Goal: Information Seeking & Learning: Learn about a topic

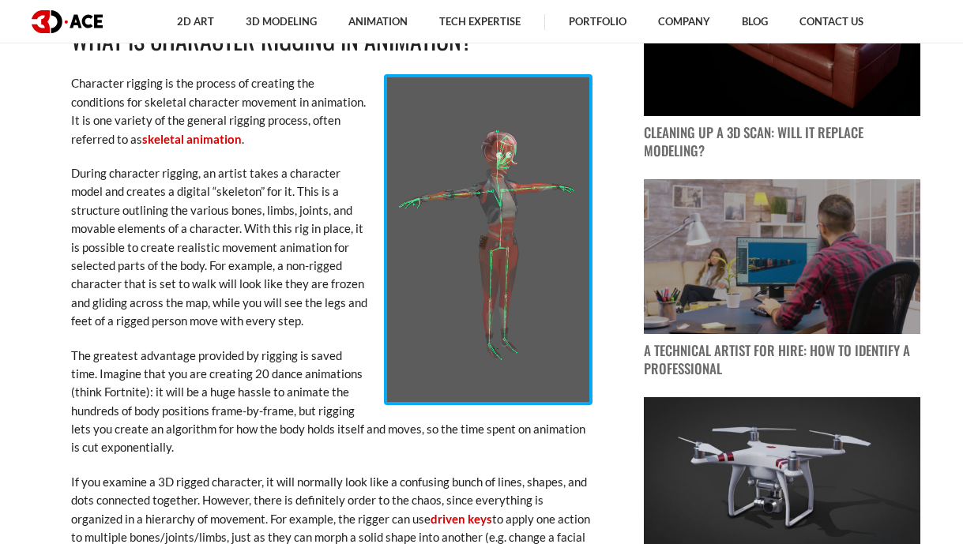
scroll to position [1108, 0]
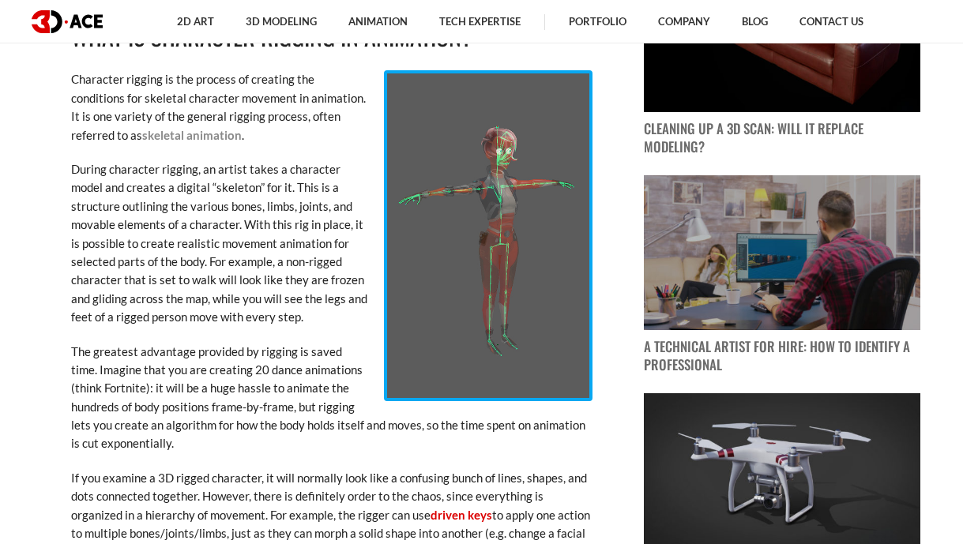
click at [142, 134] on link "skeletal animation" at bounding box center [192, 135] width 100 height 14
click at [508, 151] on img at bounding box center [488, 235] width 209 height 330
drag, startPoint x: 508, startPoint y: 151, endPoint x: 480, endPoint y: 257, distance: 109.4
click at [480, 258] on img at bounding box center [488, 235] width 209 height 330
drag, startPoint x: 480, startPoint y: 257, endPoint x: 593, endPoint y: 52, distance: 233.4
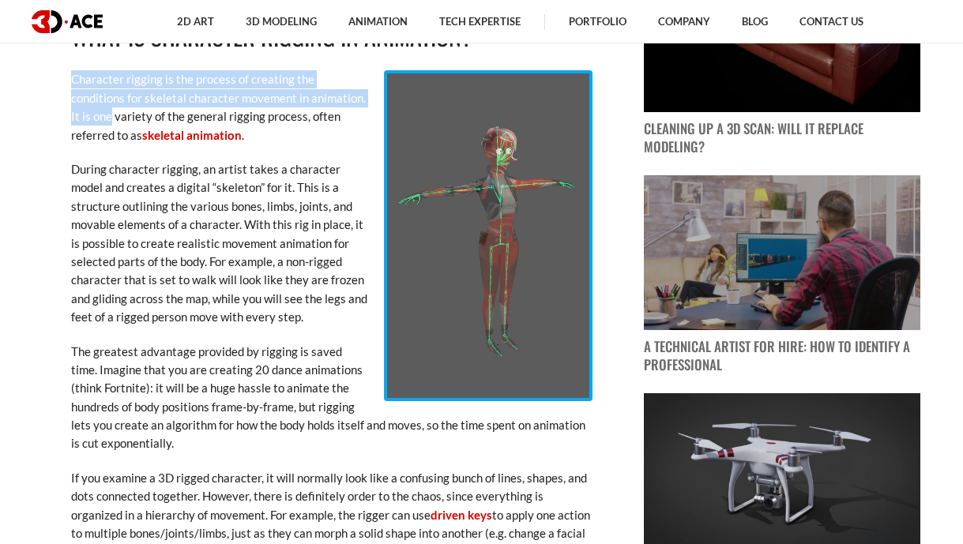
drag, startPoint x: 595, startPoint y: 96, endPoint x: 415, endPoint y: 134, distance: 184.1
click at [415, 135] on img at bounding box center [488, 235] width 209 height 330
click at [451, 182] on img at bounding box center [488, 235] width 209 height 330
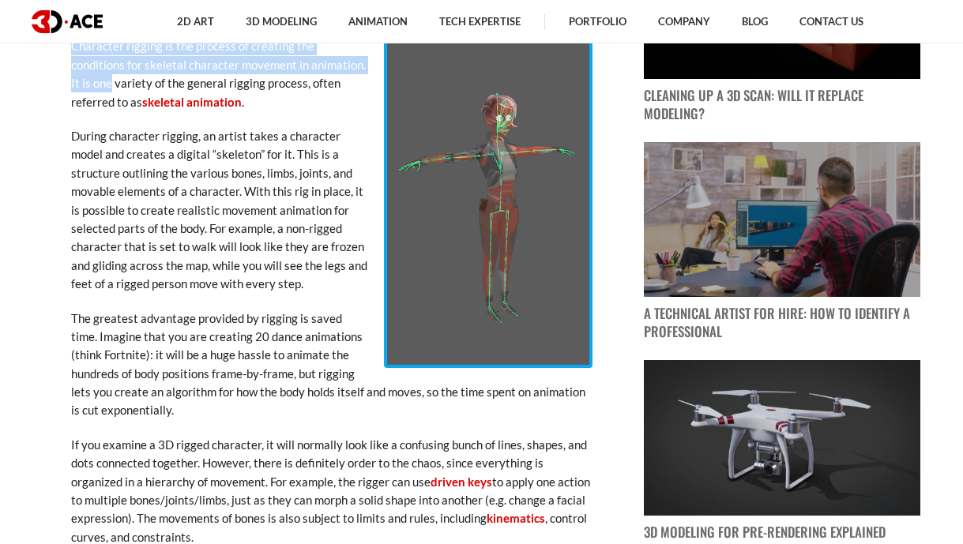
scroll to position [1129, 0]
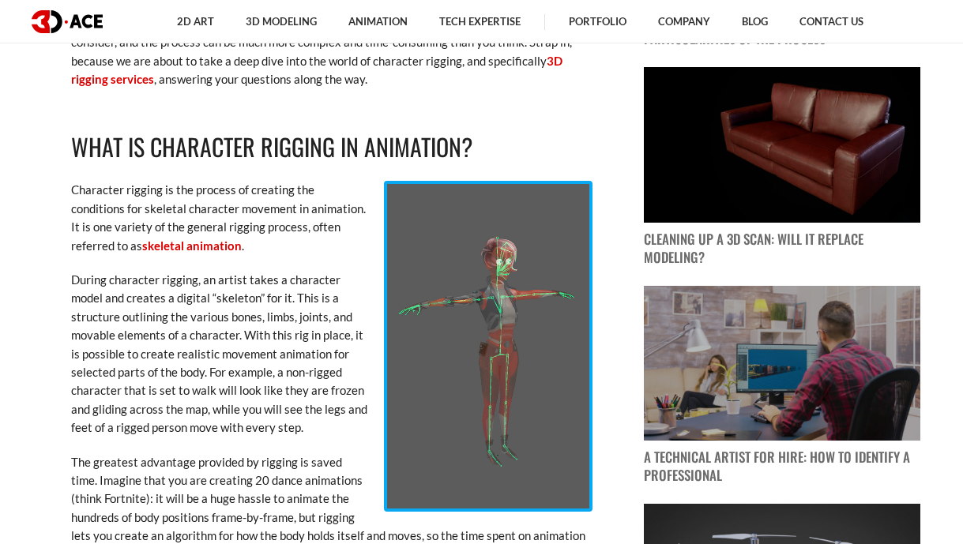
click at [209, 314] on p "During character rigging, an artist takes a character model and creates a digit…" at bounding box center [331, 354] width 521 height 167
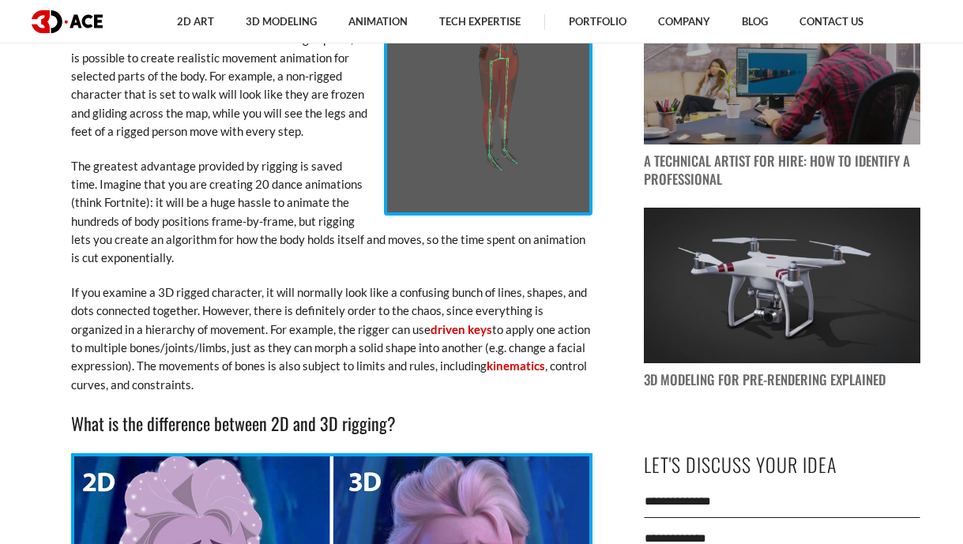
scroll to position [1299, 0]
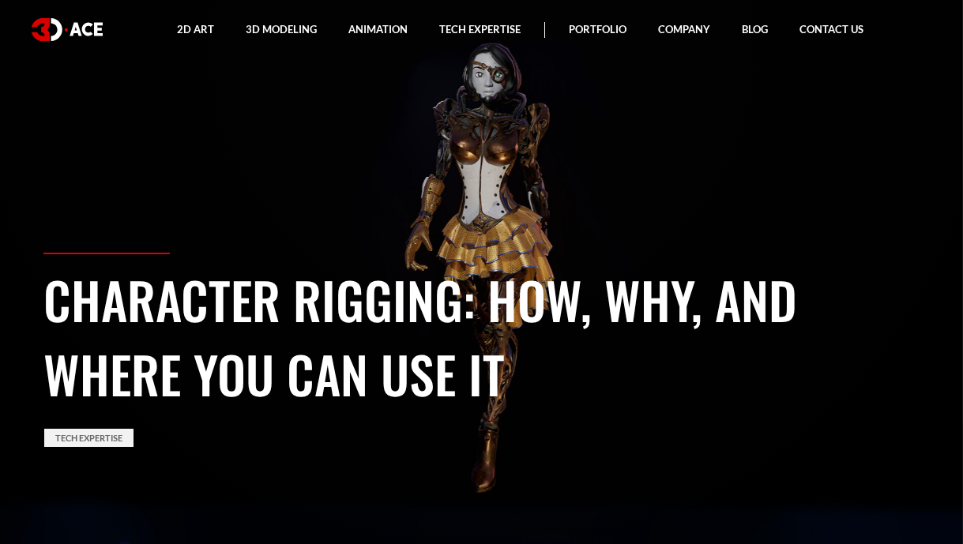
scroll to position [1299, 0]
